Goal: Transaction & Acquisition: Book appointment/travel/reservation

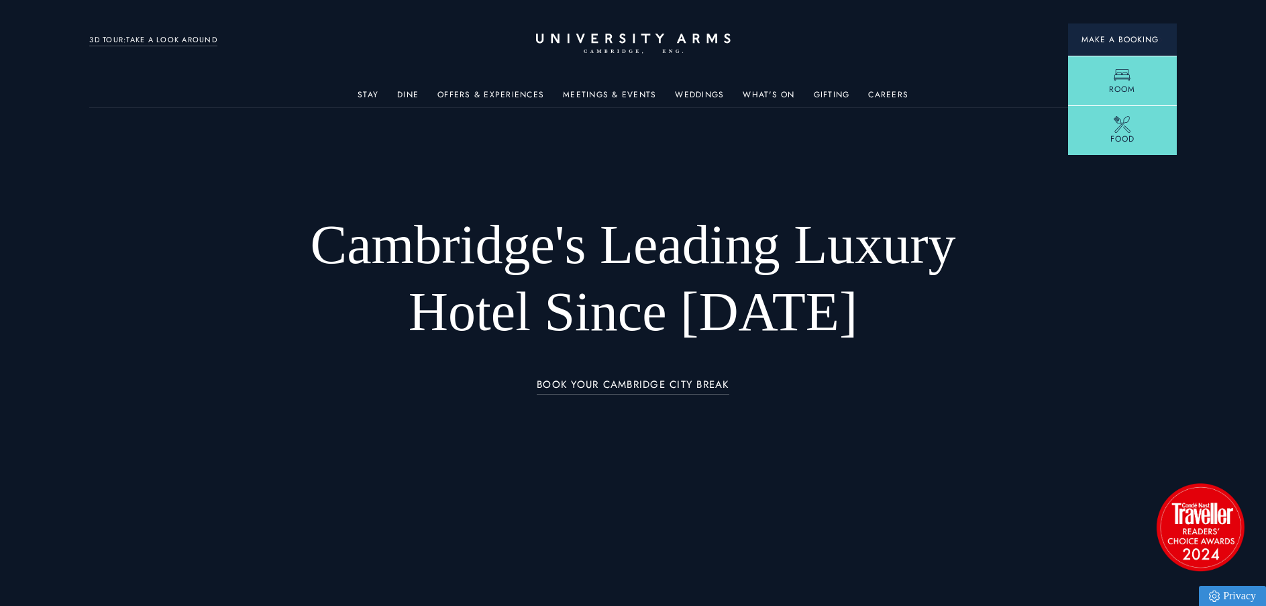
click at [1124, 36] on span "Make a Booking" at bounding box center [1122, 40] width 82 height 12
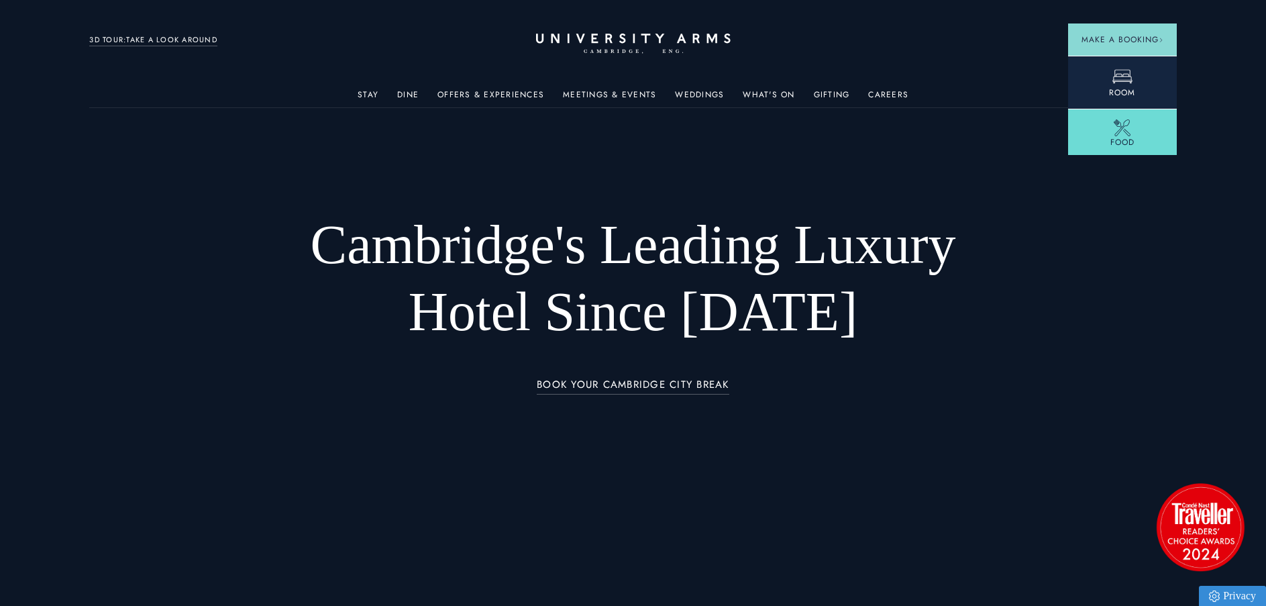
click at [1112, 80] on icon at bounding box center [1122, 76] width 20 height 20
click at [1117, 74] on icon at bounding box center [1122, 76] width 20 height 20
click at [1120, 70] on icon at bounding box center [1122, 76] width 20 height 20
